Goal: Navigation & Orientation: Find specific page/section

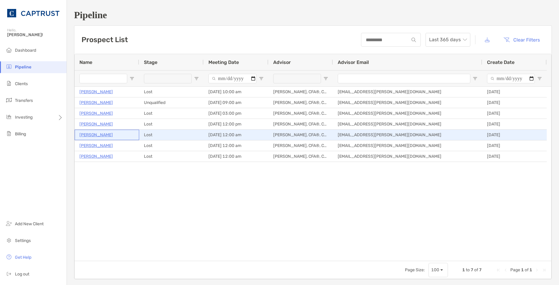
click at [88, 136] on p "[PERSON_NAME]" at bounding box center [95, 134] width 33 height 7
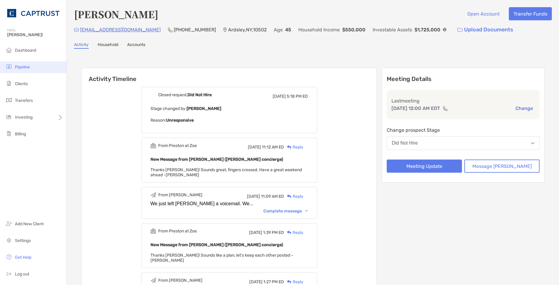
click at [26, 67] on span "Pipeline" at bounding box center [22, 67] width 15 height 5
